Goal: Information Seeking & Learning: Find specific fact

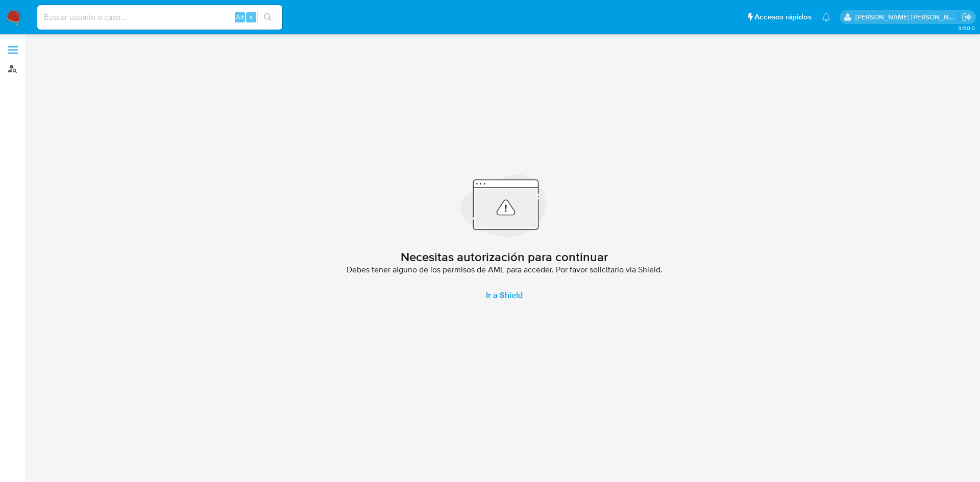
click at [10, 71] on link "Buscador de personas" at bounding box center [60, 69] width 121 height 16
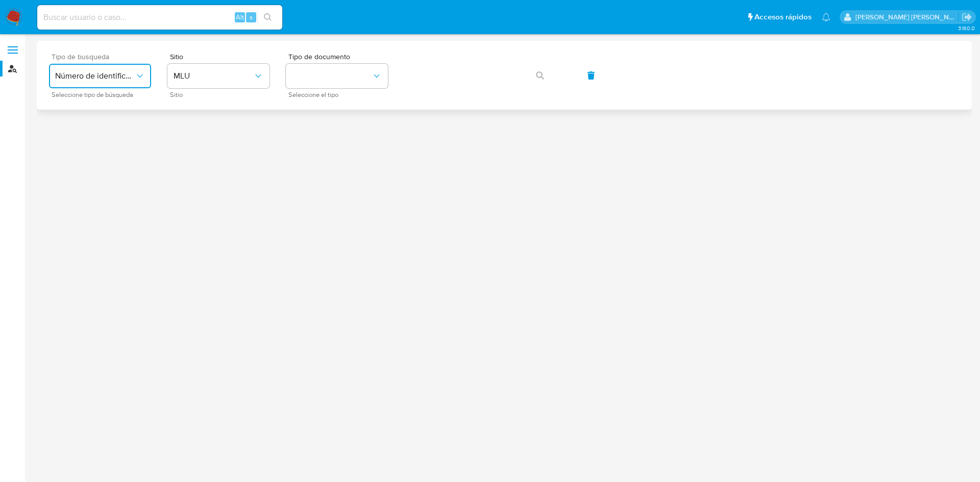
click at [114, 69] on button "Número de identificación" at bounding box center [100, 76] width 102 height 25
click at [108, 149] on div "User ID" at bounding box center [97, 138] width 84 height 25
click at [543, 72] on icon "button" at bounding box center [540, 75] width 8 height 8
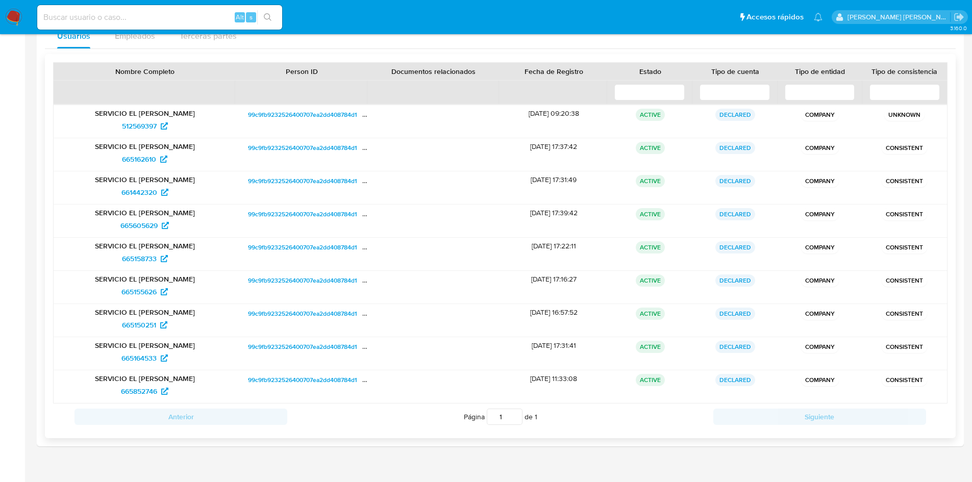
scroll to position [118, 0]
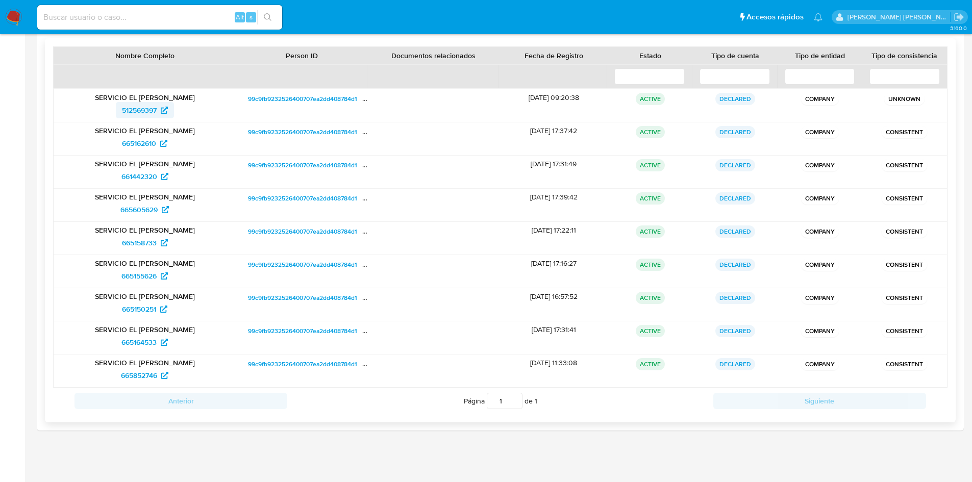
click at [157, 112] on span "512569397" at bounding box center [139, 110] width 35 height 16
click at [159, 142] on span "665162610" at bounding box center [144, 143] width 45 height 16
click at [158, 178] on span "661442320" at bounding box center [144, 176] width 47 height 16
click at [152, 211] on span "665605629" at bounding box center [138, 210] width 37 height 16
click at [141, 242] on span "665158733" at bounding box center [139, 243] width 35 height 16
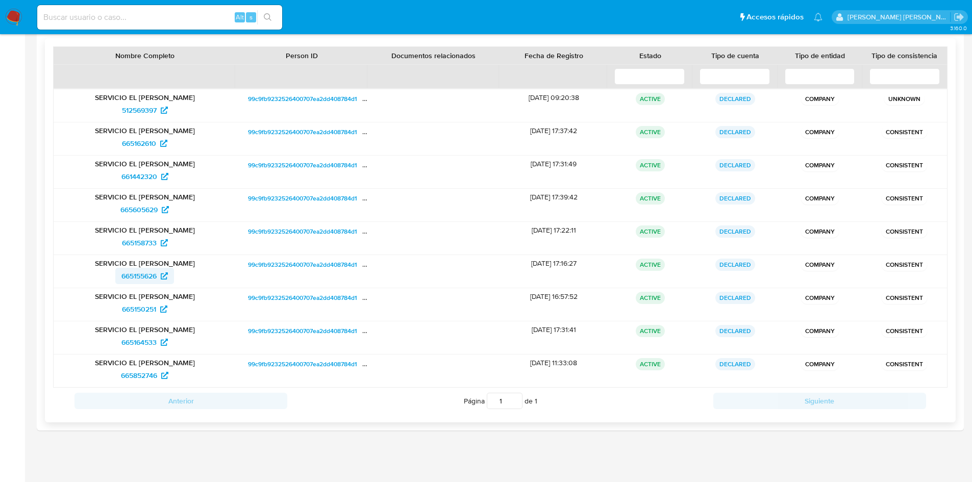
click at [159, 275] on span "665155626" at bounding box center [144, 276] width 46 height 16
click at [164, 310] on icon at bounding box center [163, 309] width 7 height 7
click at [145, 341] on span "665164533" at bounding box center [138, 342] width 35 height 16
click at [158, 377] on span "665852746" at bounding box center [144, 376] width 47 height 16
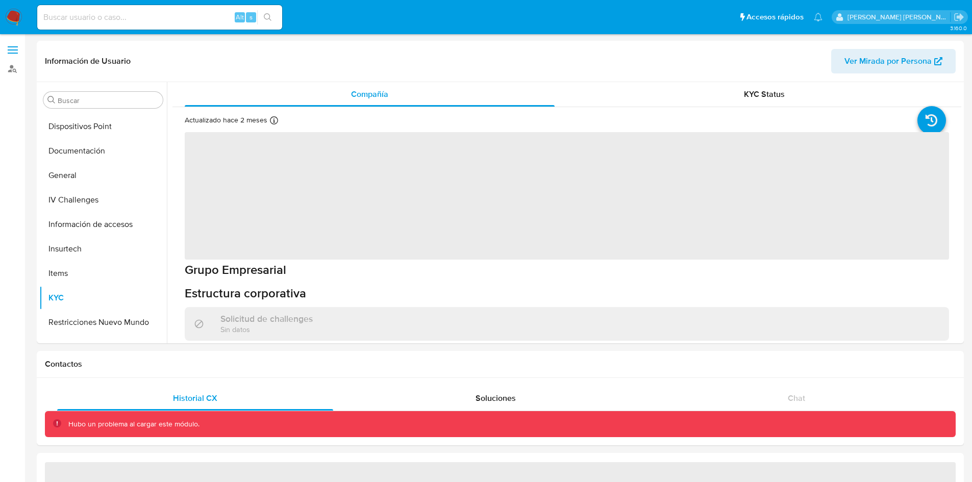
scroll to position [186, 0]
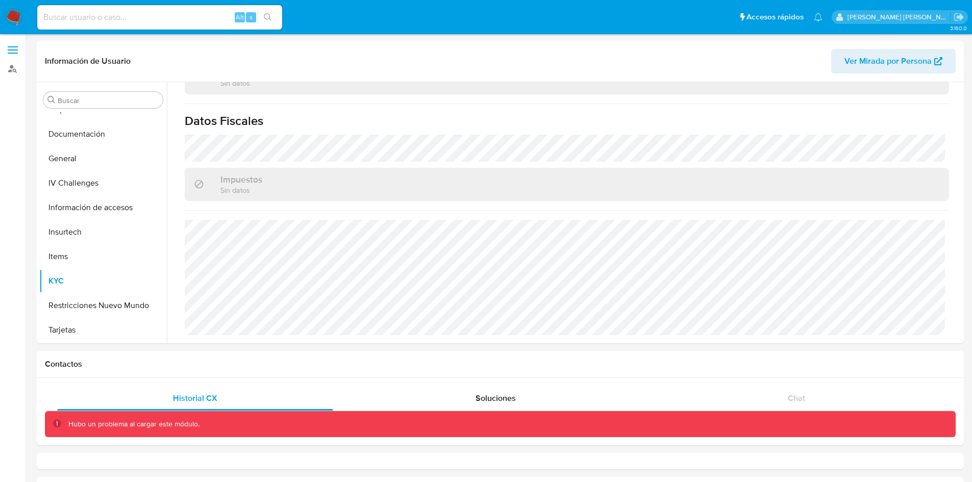
select select "10"
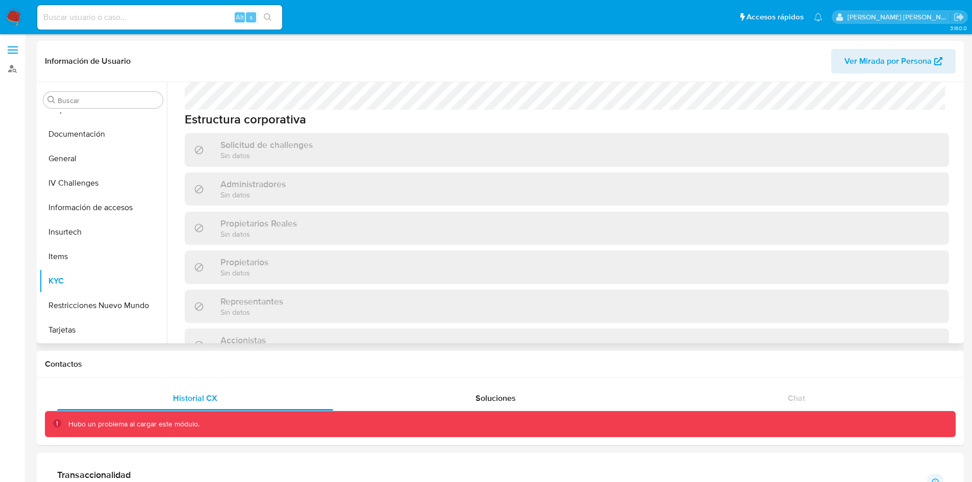
scroll to position [745, 0]
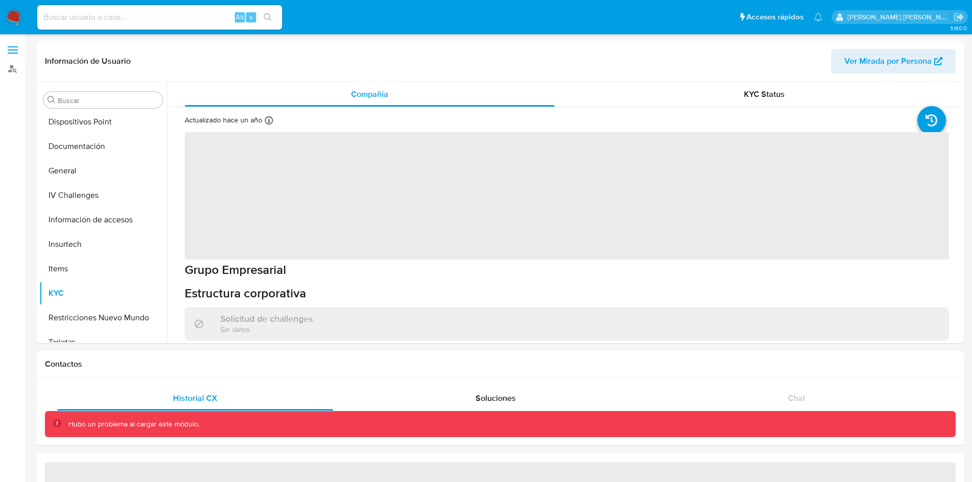
scroll to position [186, 0]
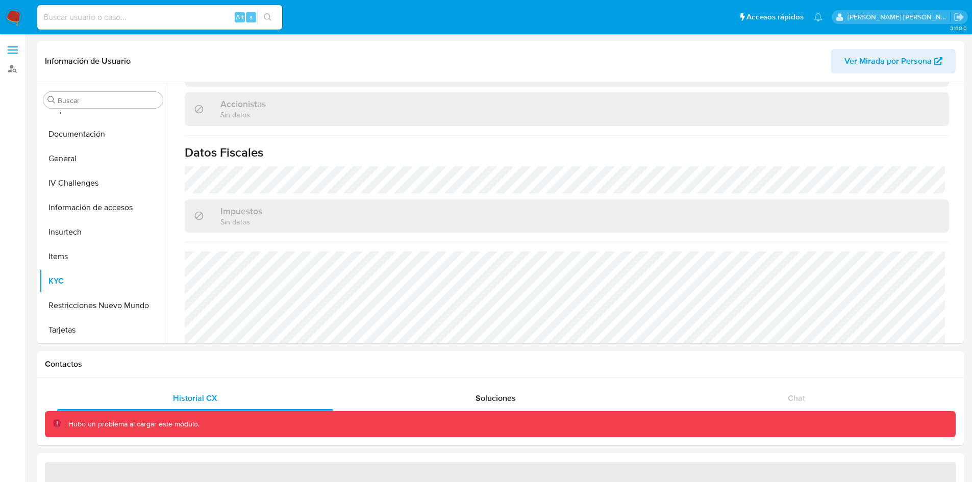
select select "10"
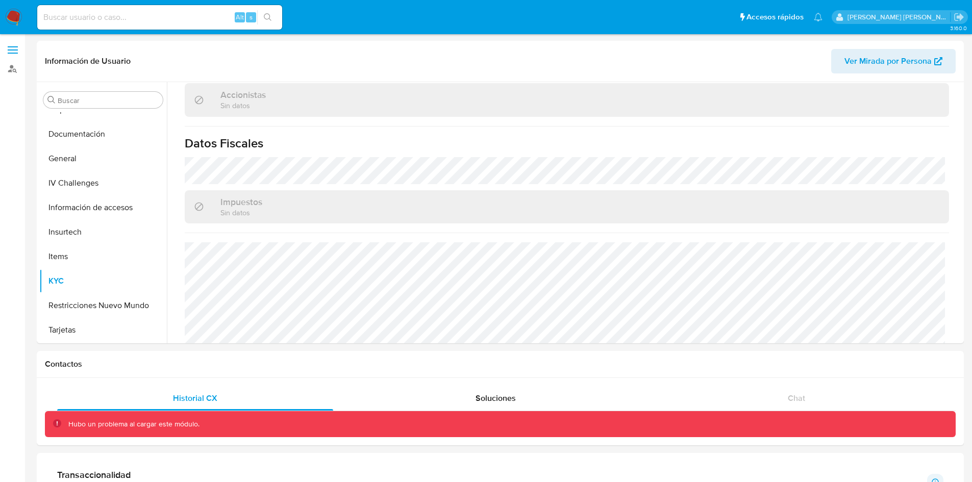
scroll to position [761, 0]
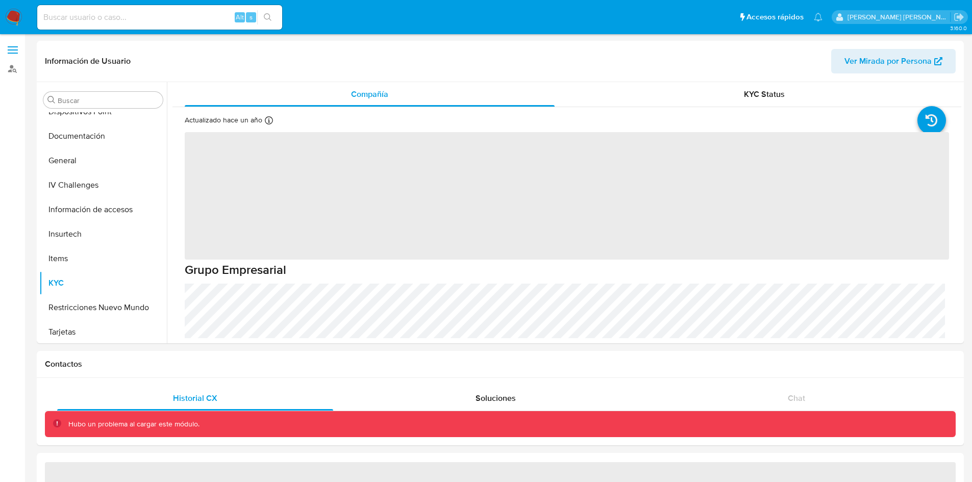
scroll to position [186, 0]
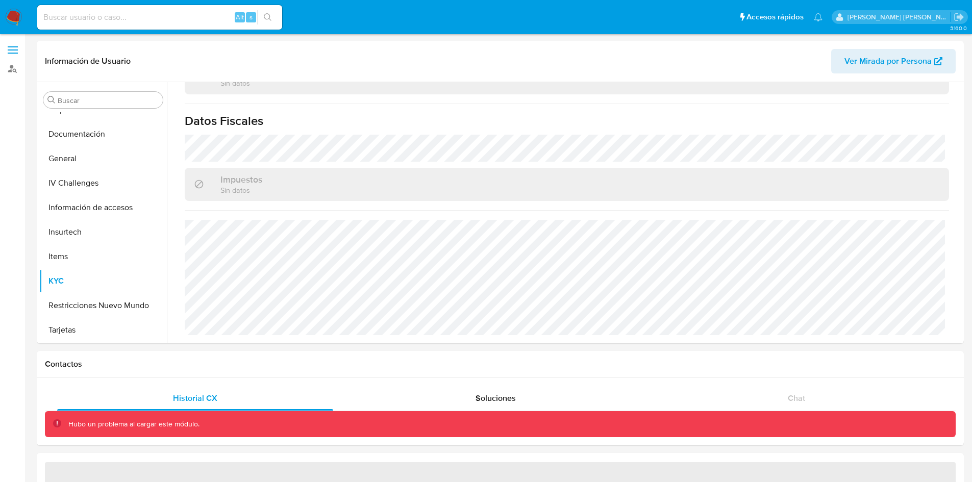
select select "10"
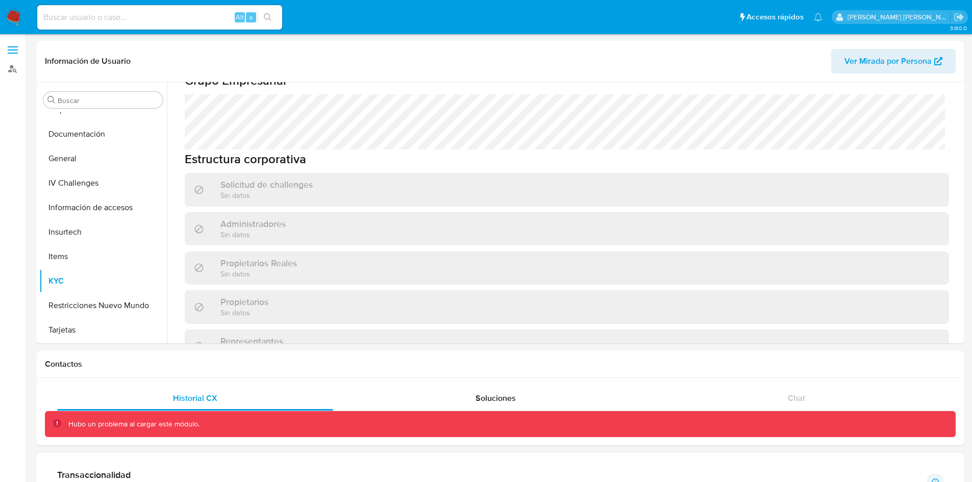
scroll to position [769, 0]
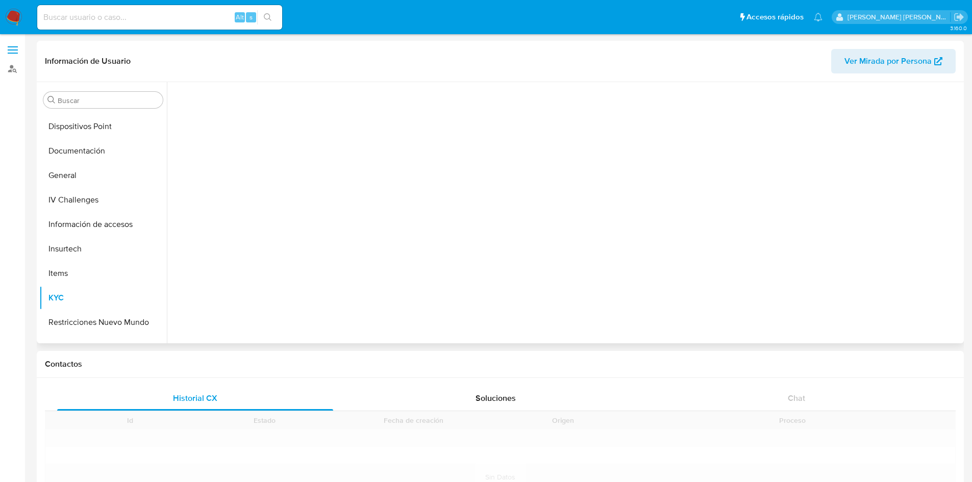
scroll to position [186, 0]
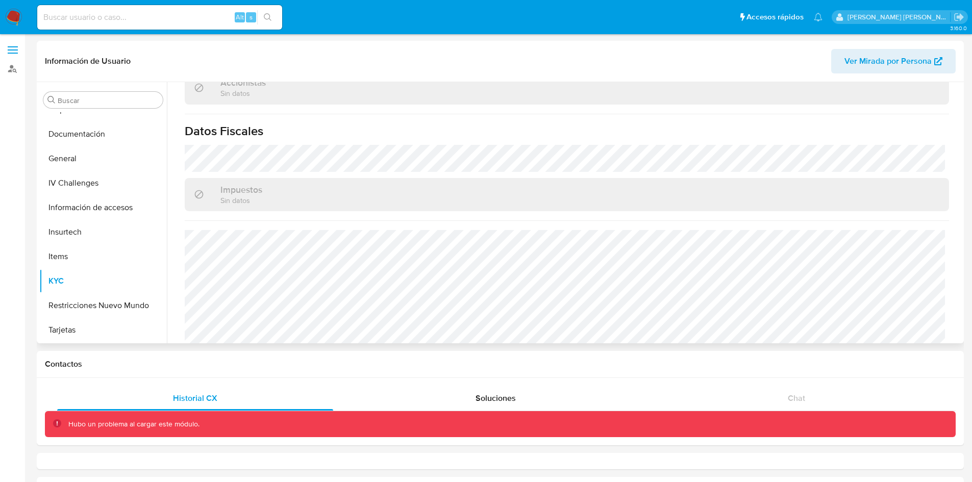
select select "10"
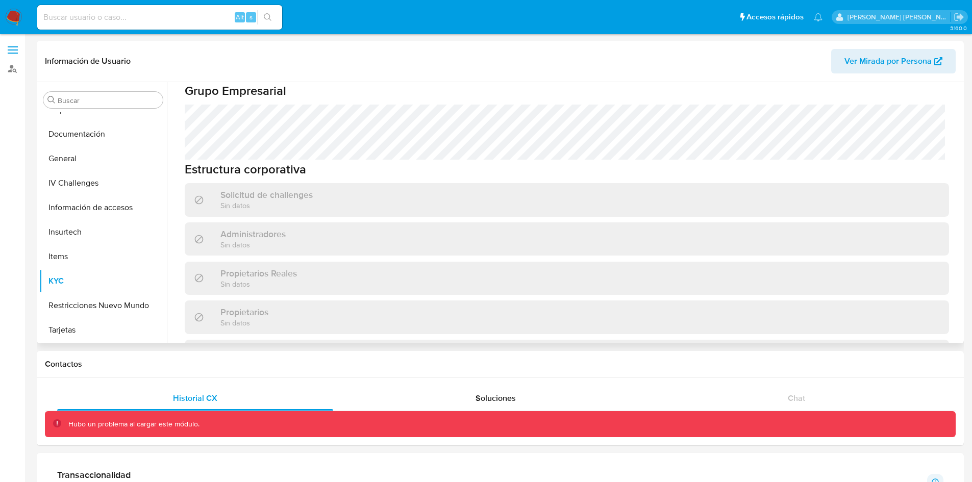
scroll to position [759, 0]
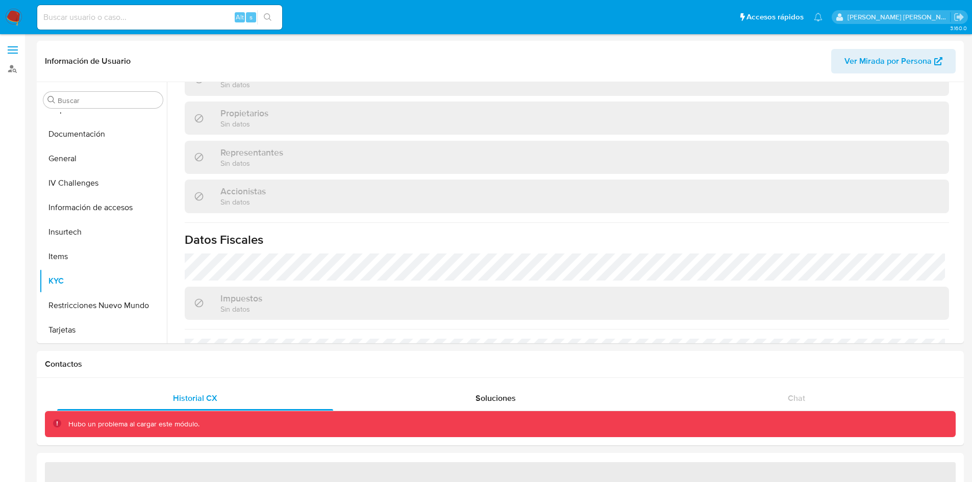
scroll to position [497, 0]
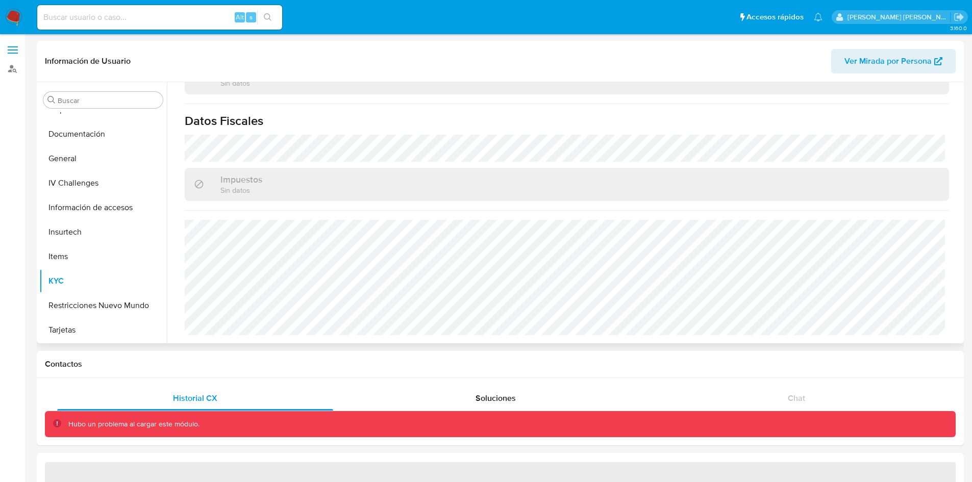
select select "10"
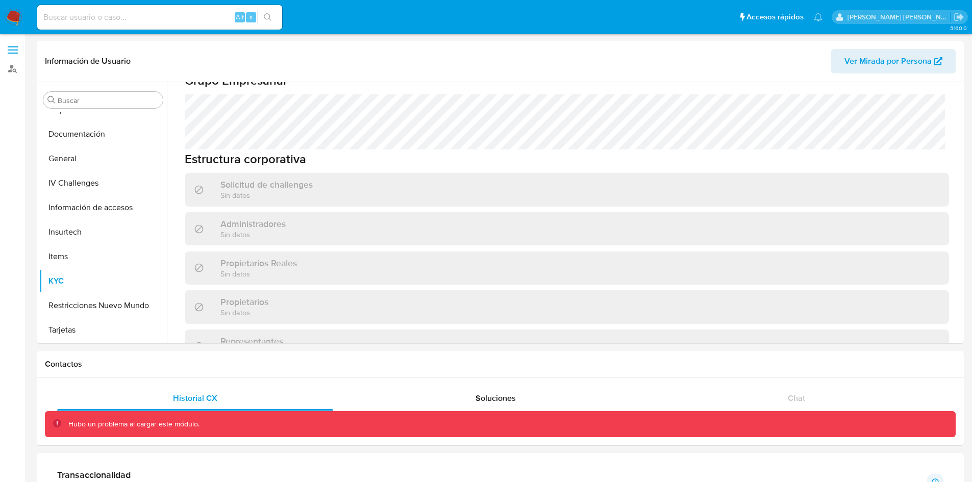
scroll to position [769, 0]
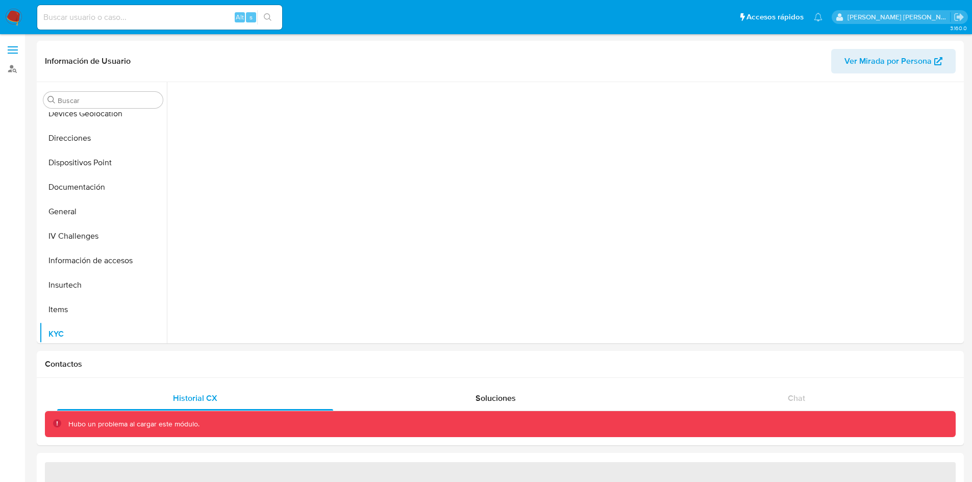
scroll to position [186, 0]
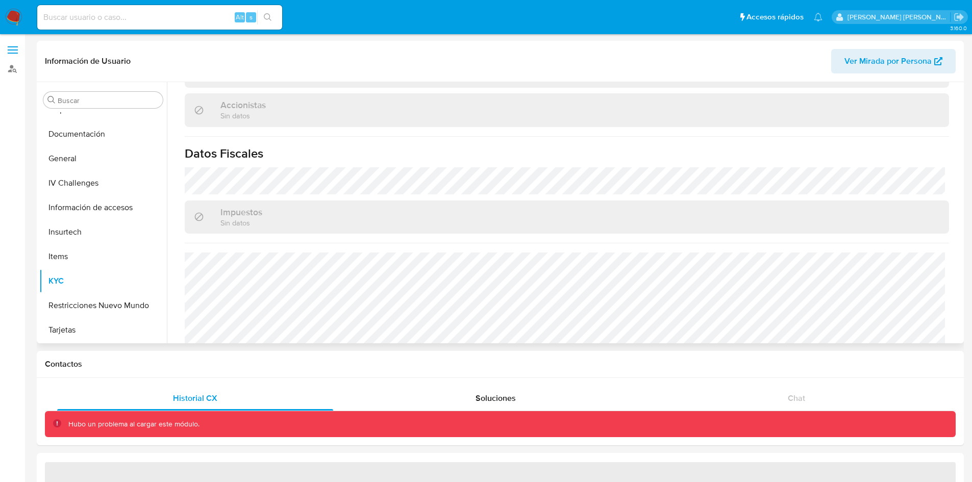
select select "10"
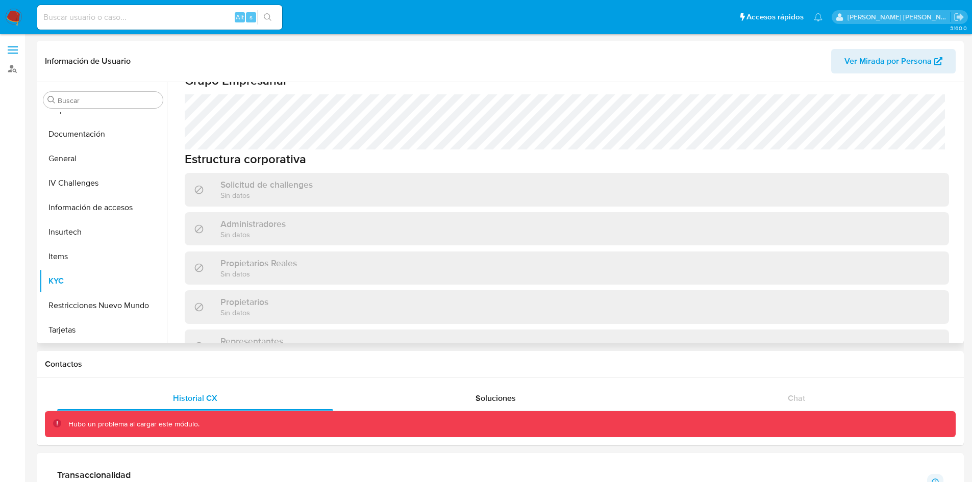
scroll to position [769, 0]
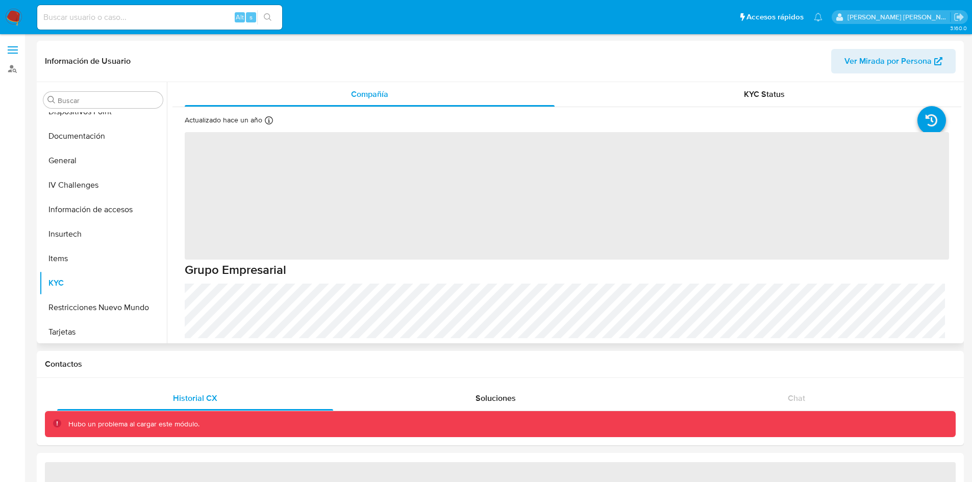
scroll to position [186, 0]
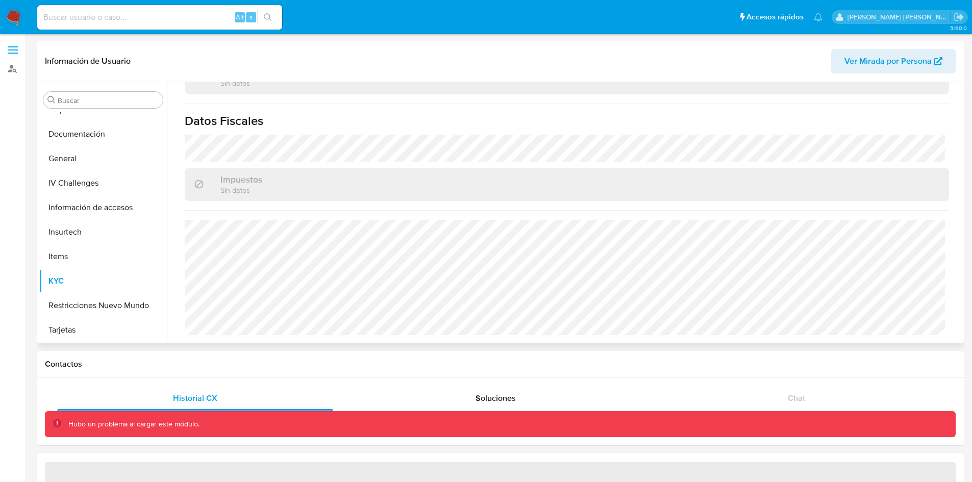
select select "10"
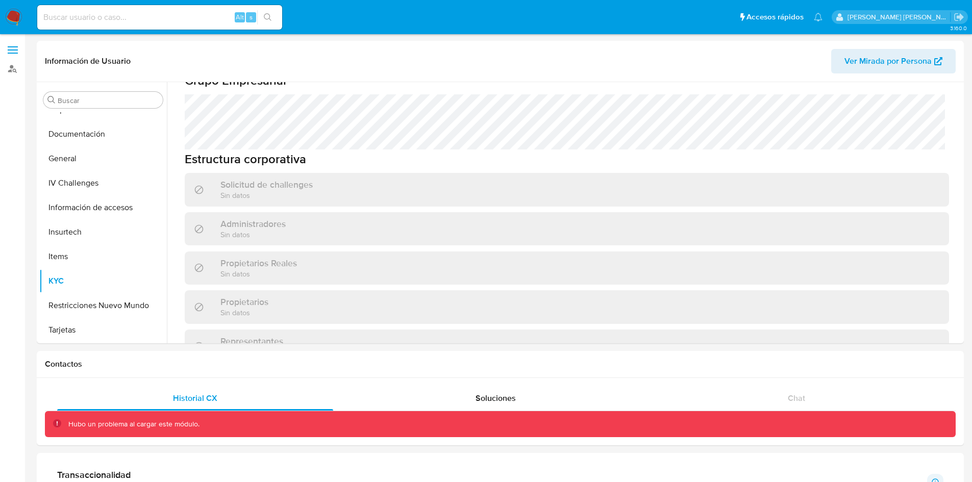
scroll to position [769, 0]
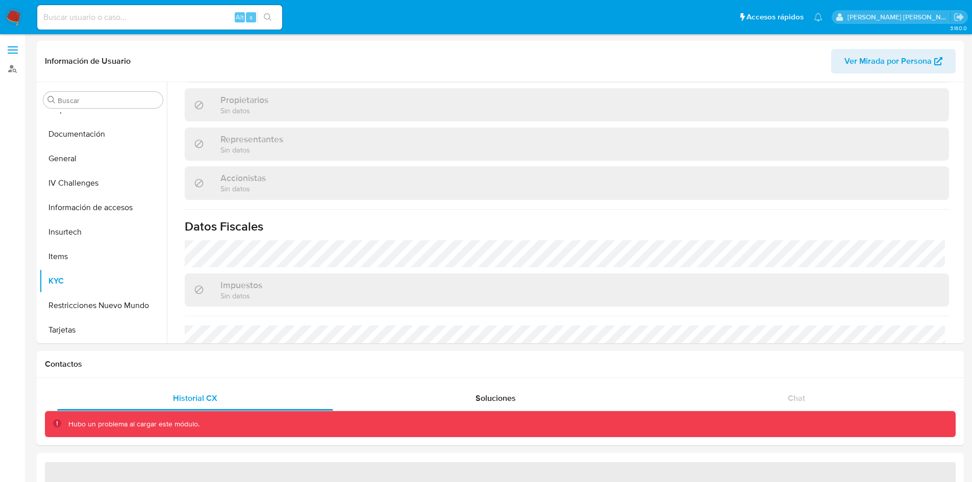
scroll to position [497, 0]
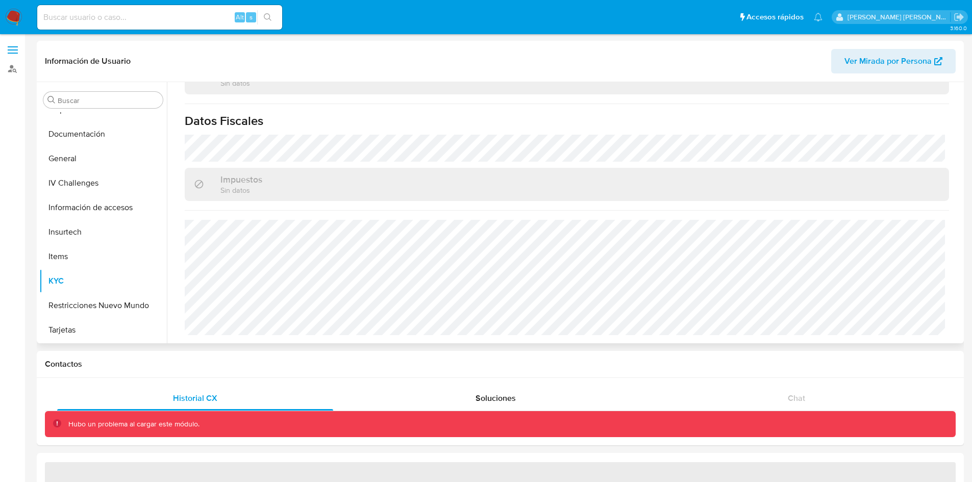
select select "10"
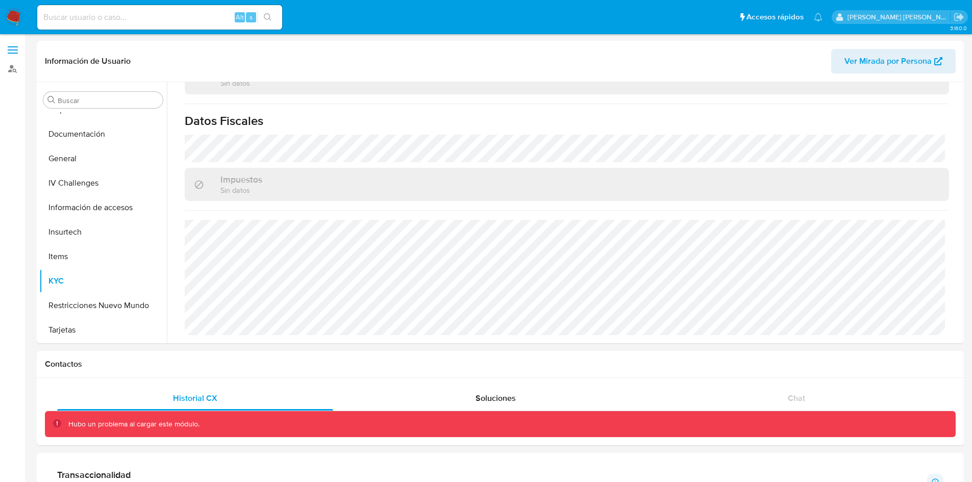
scroll to position [769, 0]
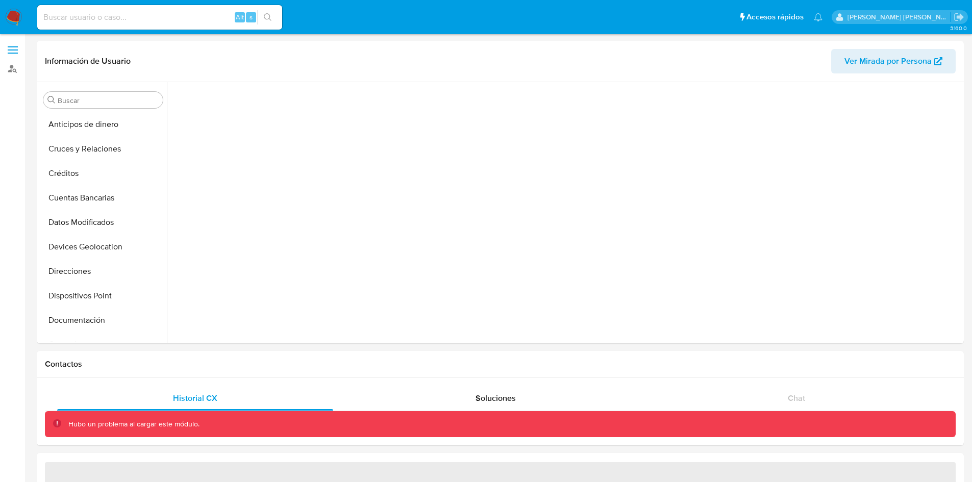
scroll to position [186, 0]
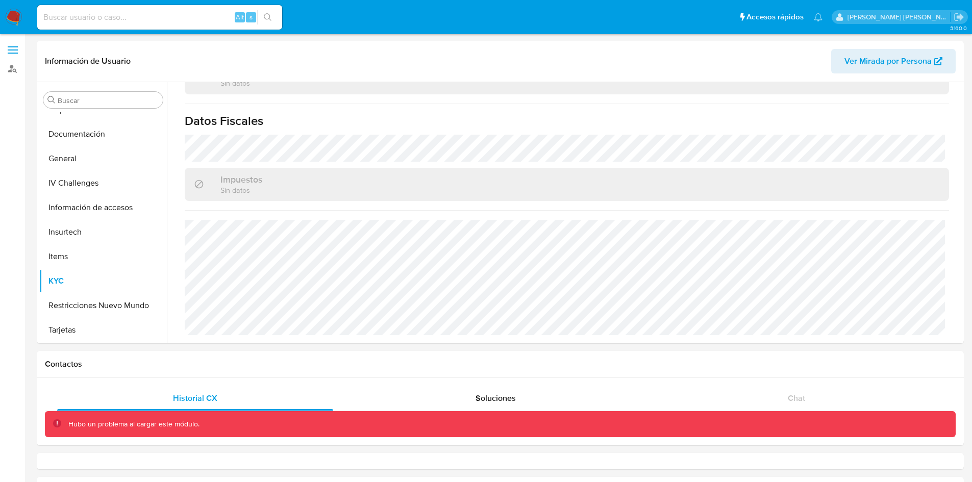
select select "10"
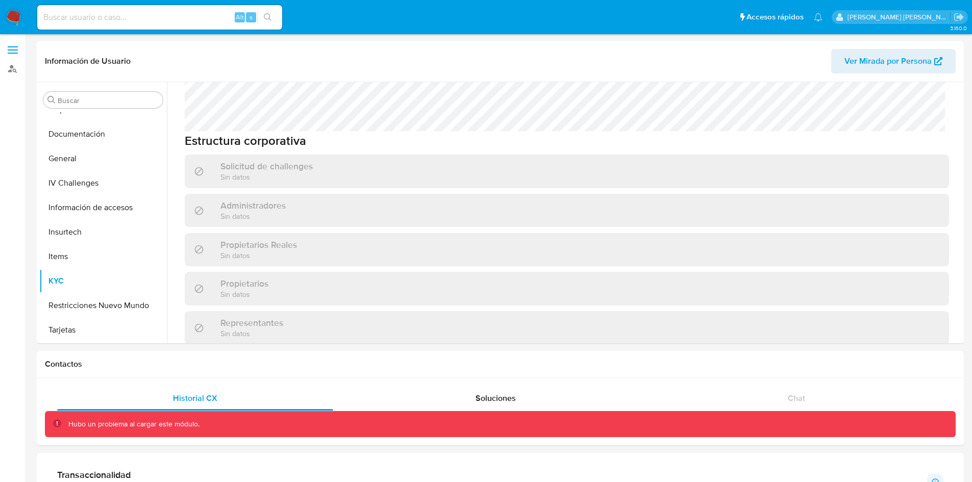
scroll to position [769, 0]
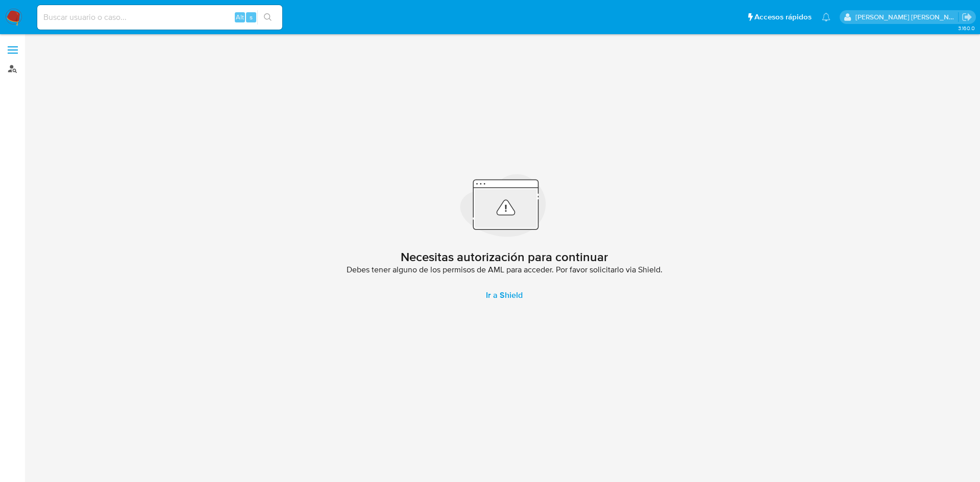
click at [13, 73] on link "Buscador de personas" at bounding box center [60, 69] width 121 height 16
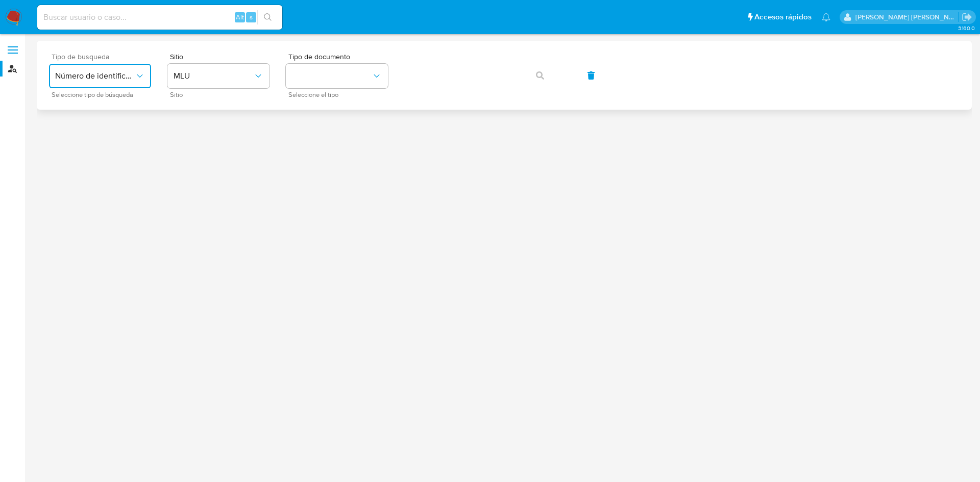
click at [92, 69] on button "Número de identificación" at bounding box center [100, 76] width 102 height 25
click at [82, 135] on div "User ID" at bounding box center [97, 138] width 84 height 25
click at [536, 82] on span "button" at bounding box center [540, 75] width 8 height 22
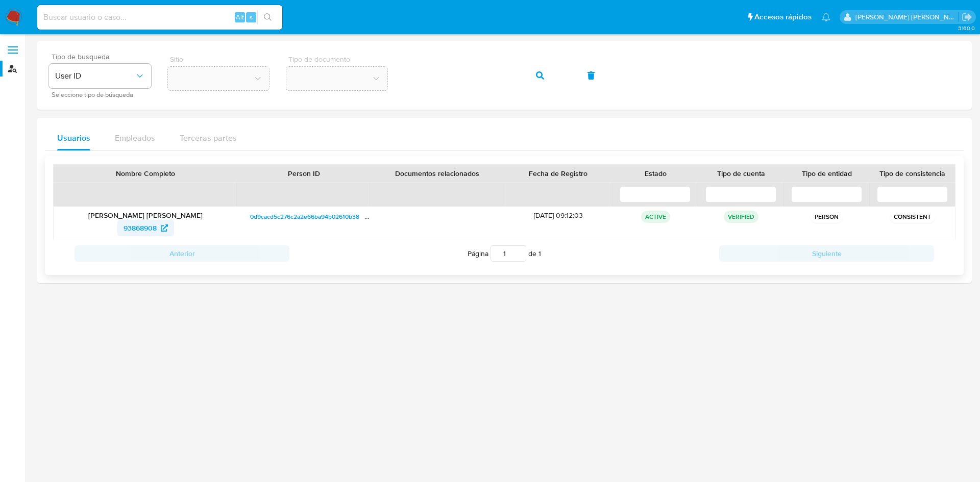
click at [148, 229] on span "93868908" at bounding box center [140, 228] width 33 height 16
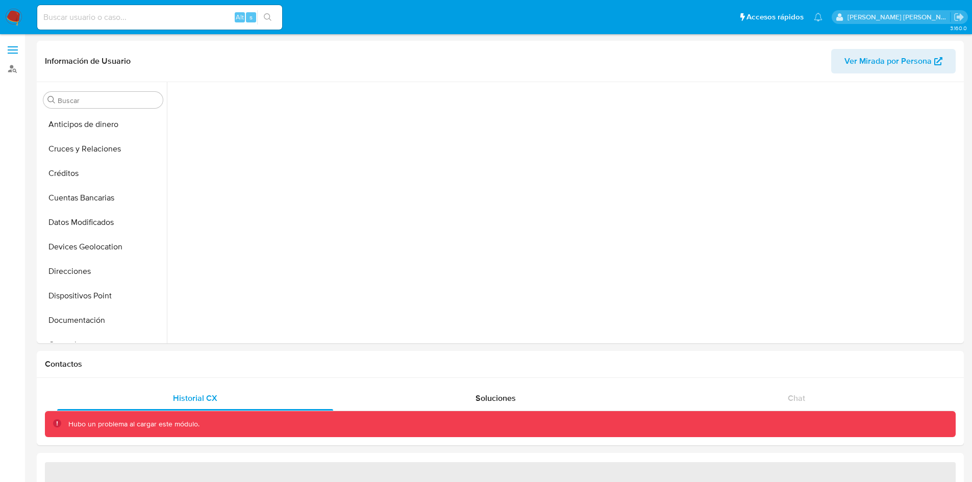
scroll to position [186, 0]
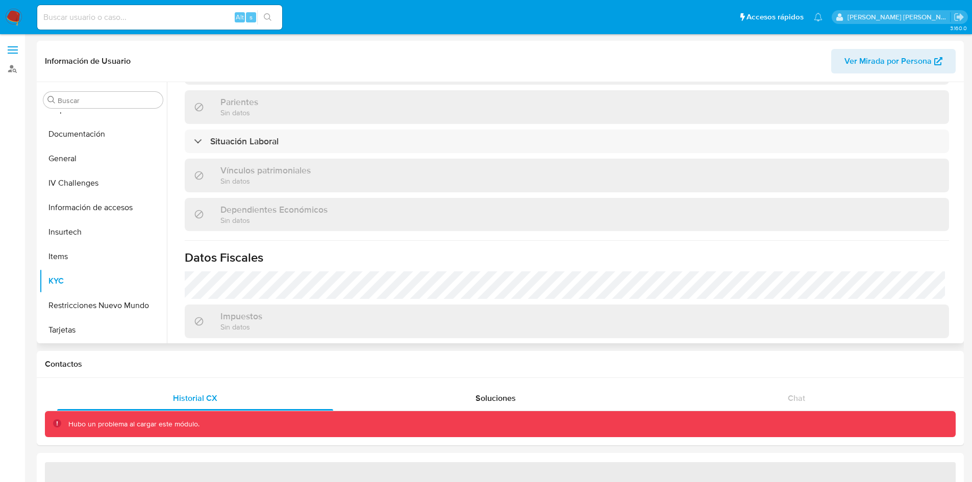
select select "10"
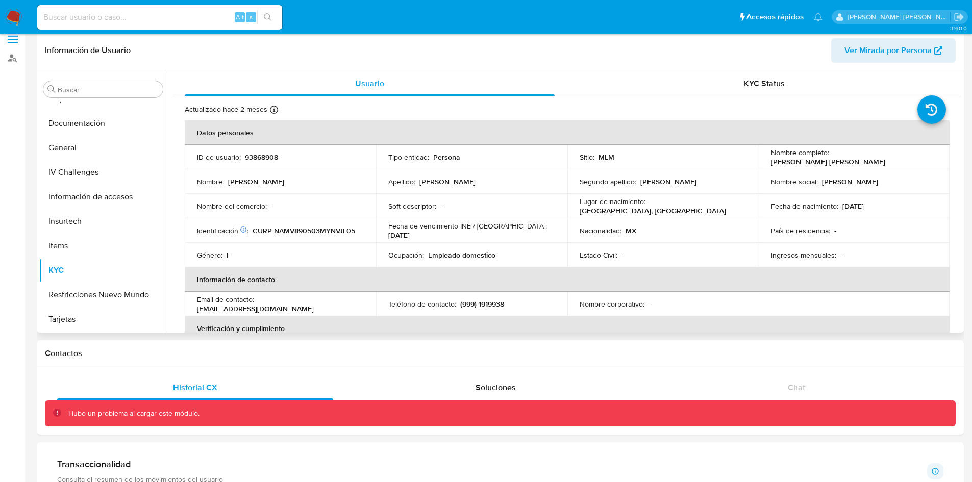
scroll to position [0, 0]
